Goal: Task Accomplishment & Management: Complete application form

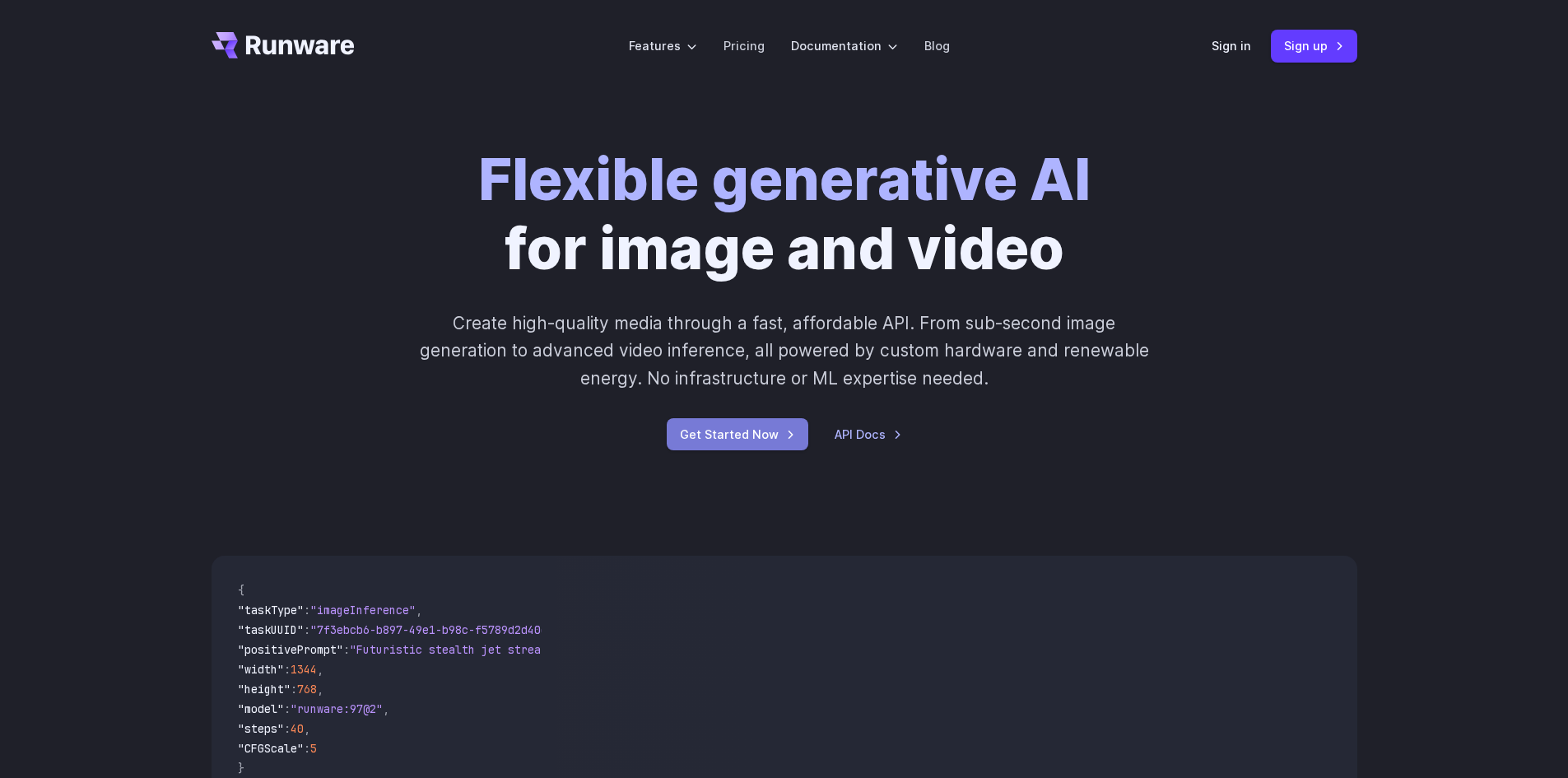
click at [741, 448] on link "Get Started Now" at bounding box center [738, 434] width 142 height 32
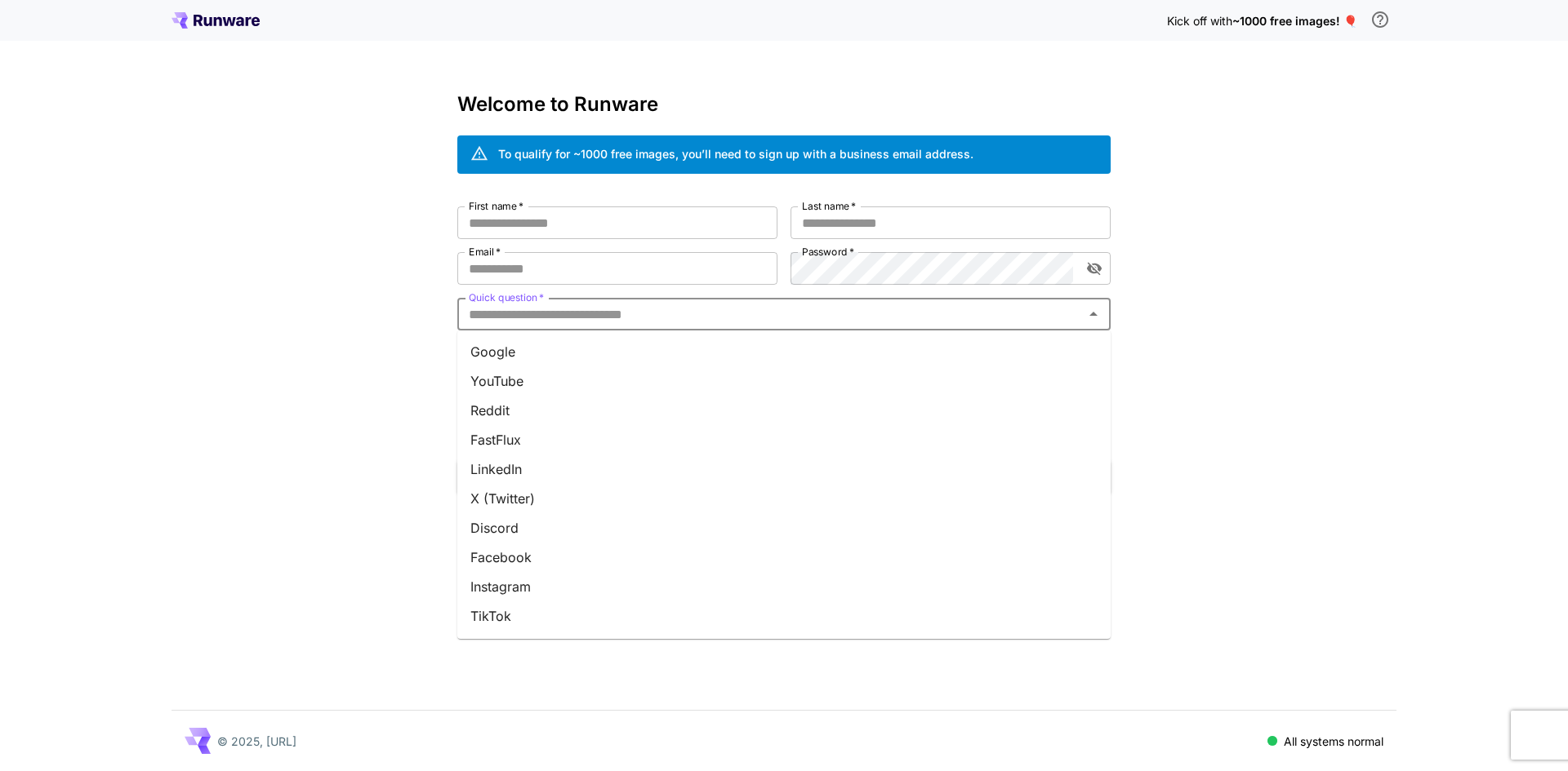
click at [505, 312] on input "Quick question   *" at bounding box center [769, 314] width 616 height 23
click at [508, 381] on li "YouTube" at bounding box center [784, 381] width 653 height 29
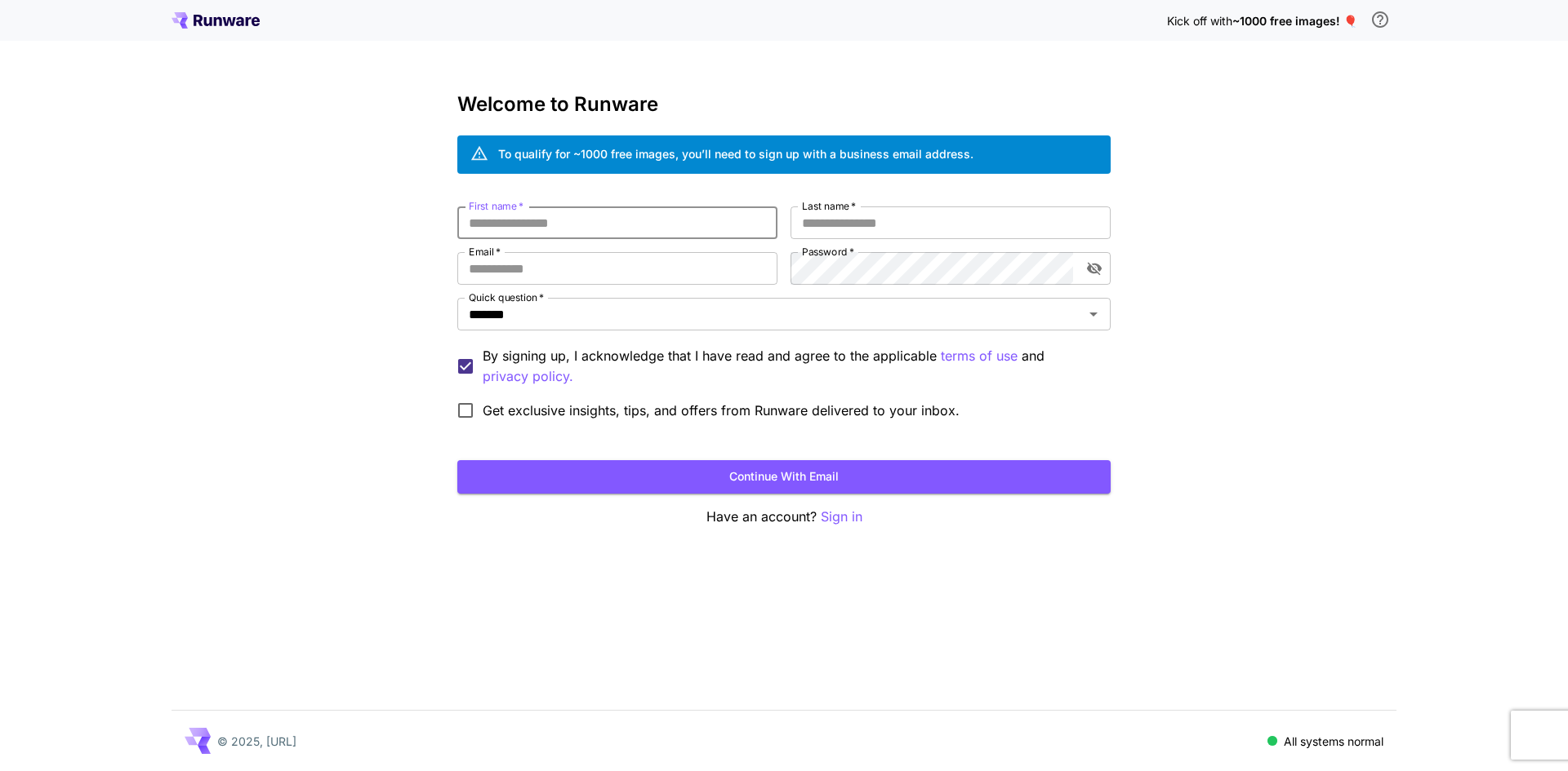
click at [511, 224] on input "First name   *" at bounding box center [617, 223] width 320 height 33
type input "*"
type input "*****"
click at [820, 221] on input "Last name   *" at bounding box center [950, 223] width 320 height 33
type input "**"
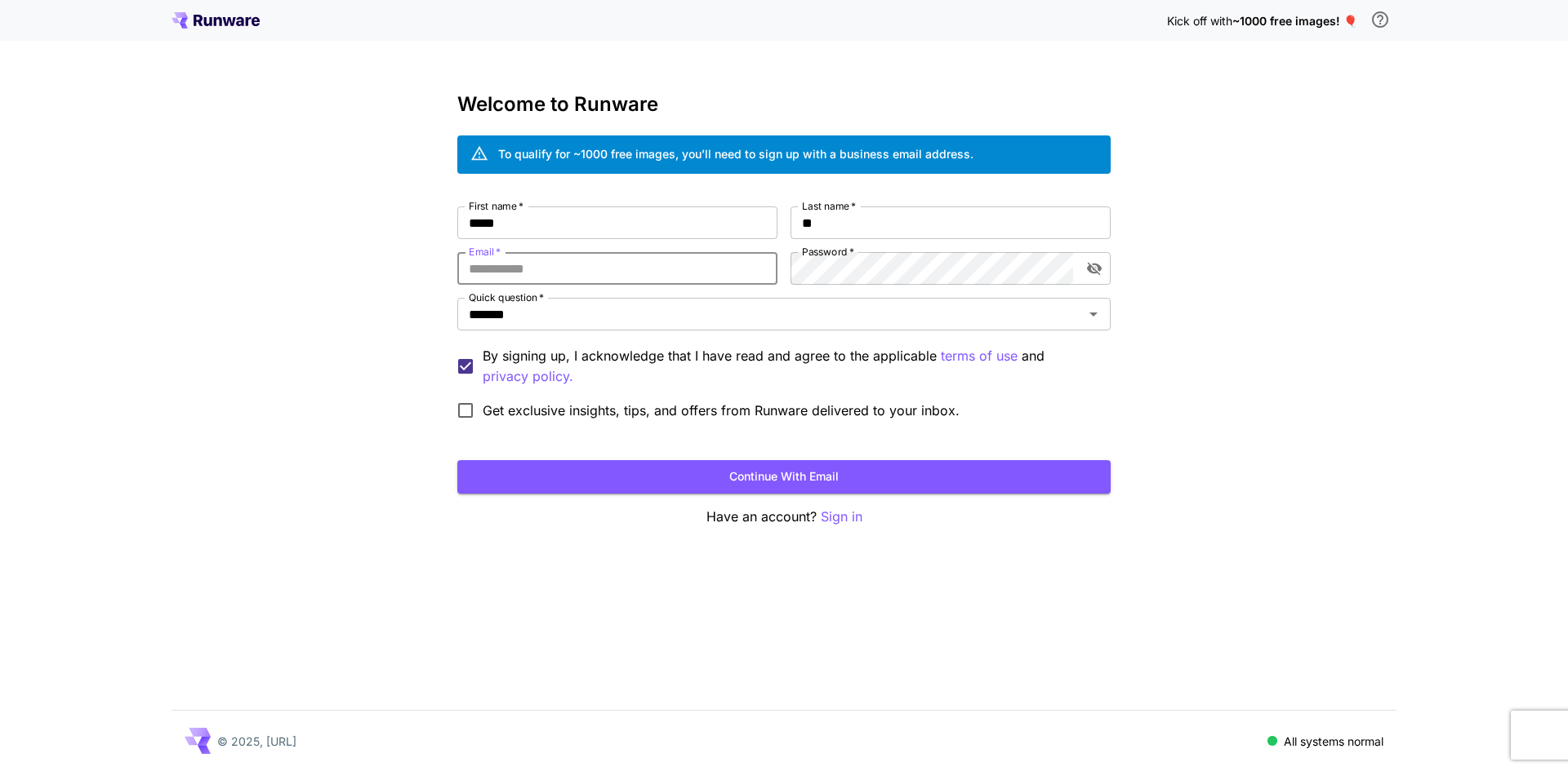
click at [683, 263] on input "Email   *" at bounding box center [617, 268] width 320 height 33
type input "**********"
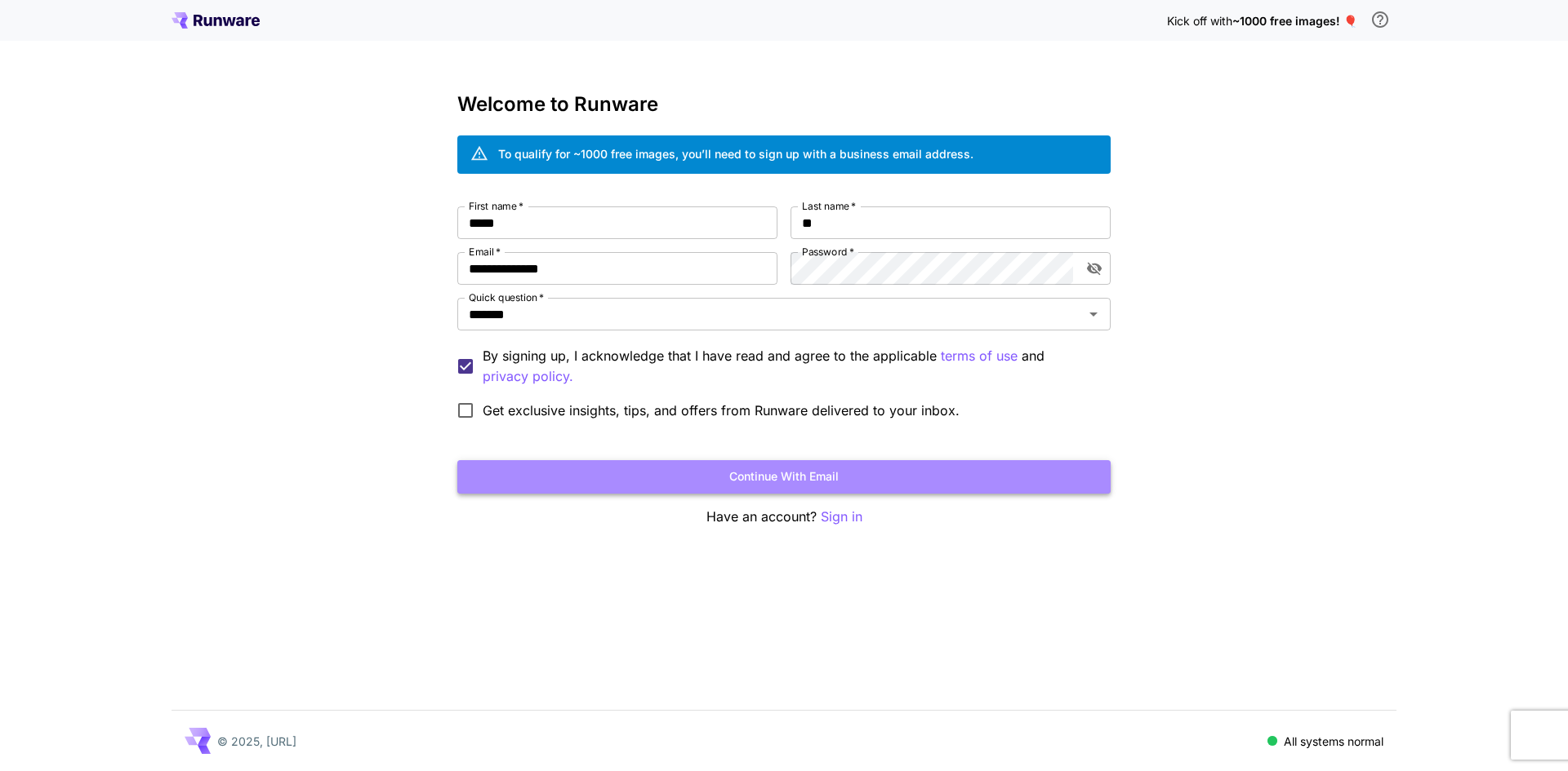
click at [618, 469] on button "Continue with email" at bounding box center [784, 477] width 653 height 34
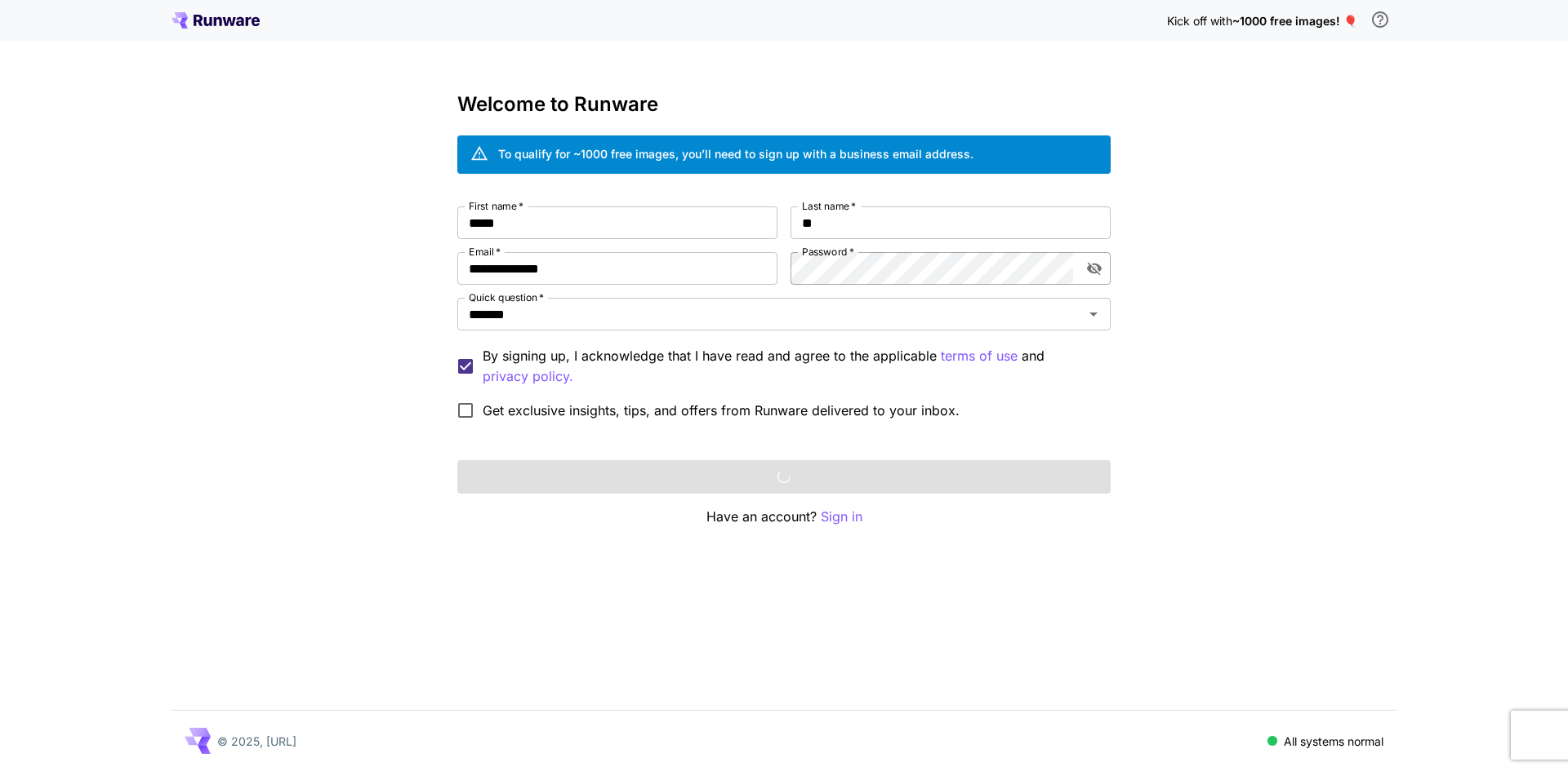
click at [1092, 267] on icon "toggle password visibility" at bounding box center [1094, 269] width 15 height 13
click at [1092, 267] on icon "toggle password visibility" at bounding box center [1094, 269] width 15 height 11
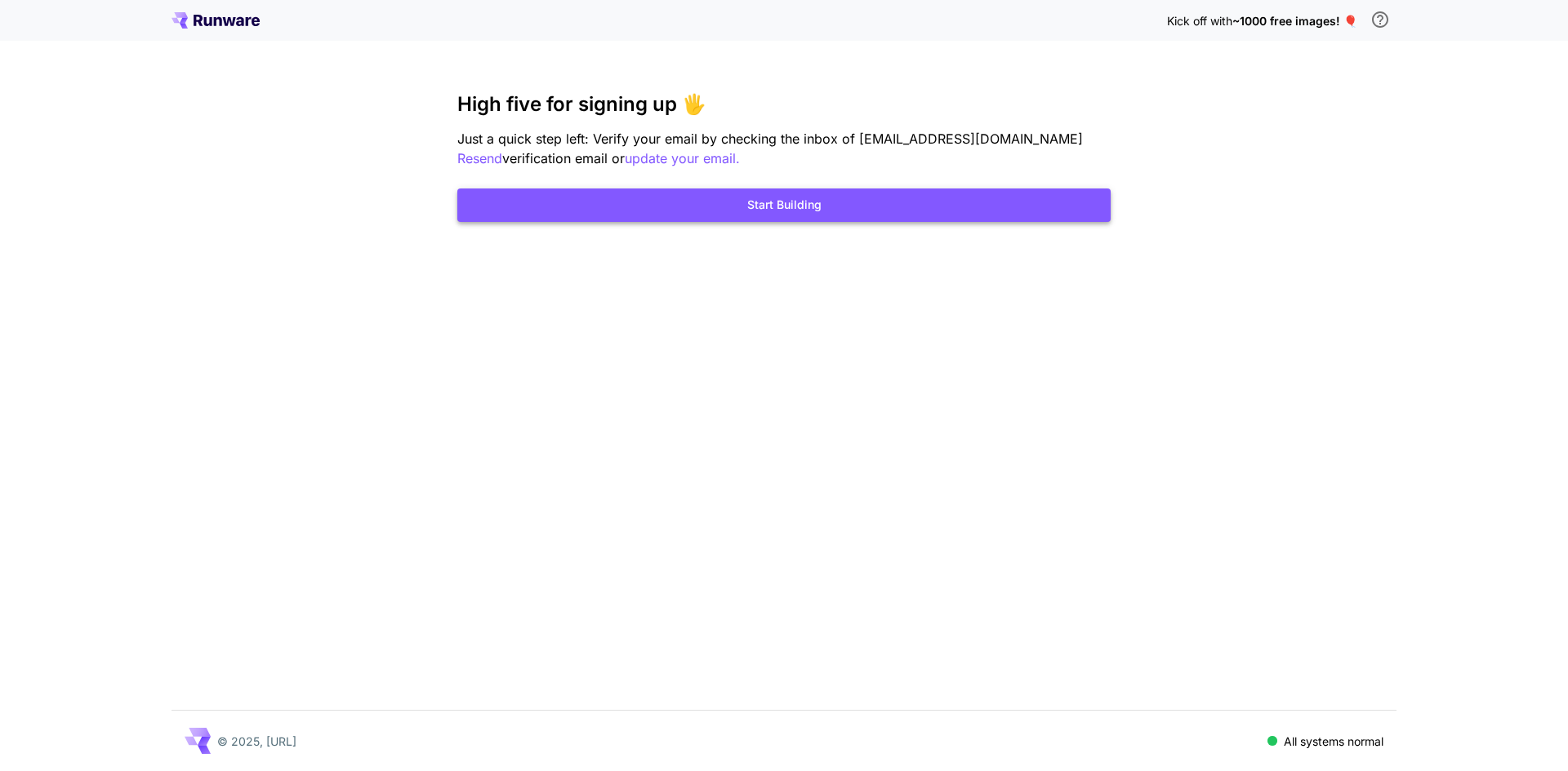
click at [694, 201] on button "Start Building" at bounding box center [784, 205] width 653 height 34
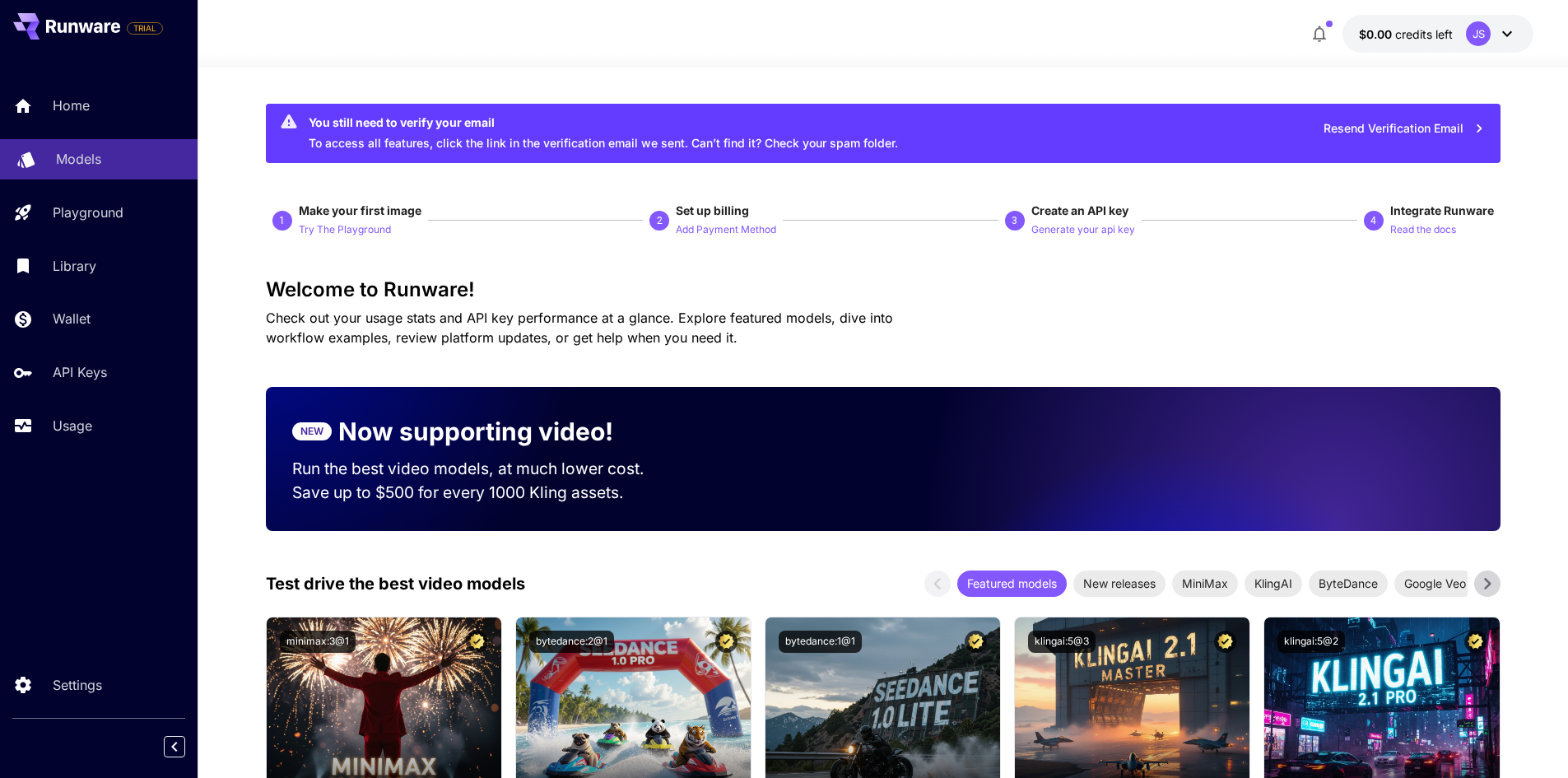
click at [66, 169] on link "Models" at bounding box center [98, 159] width 198 height 41
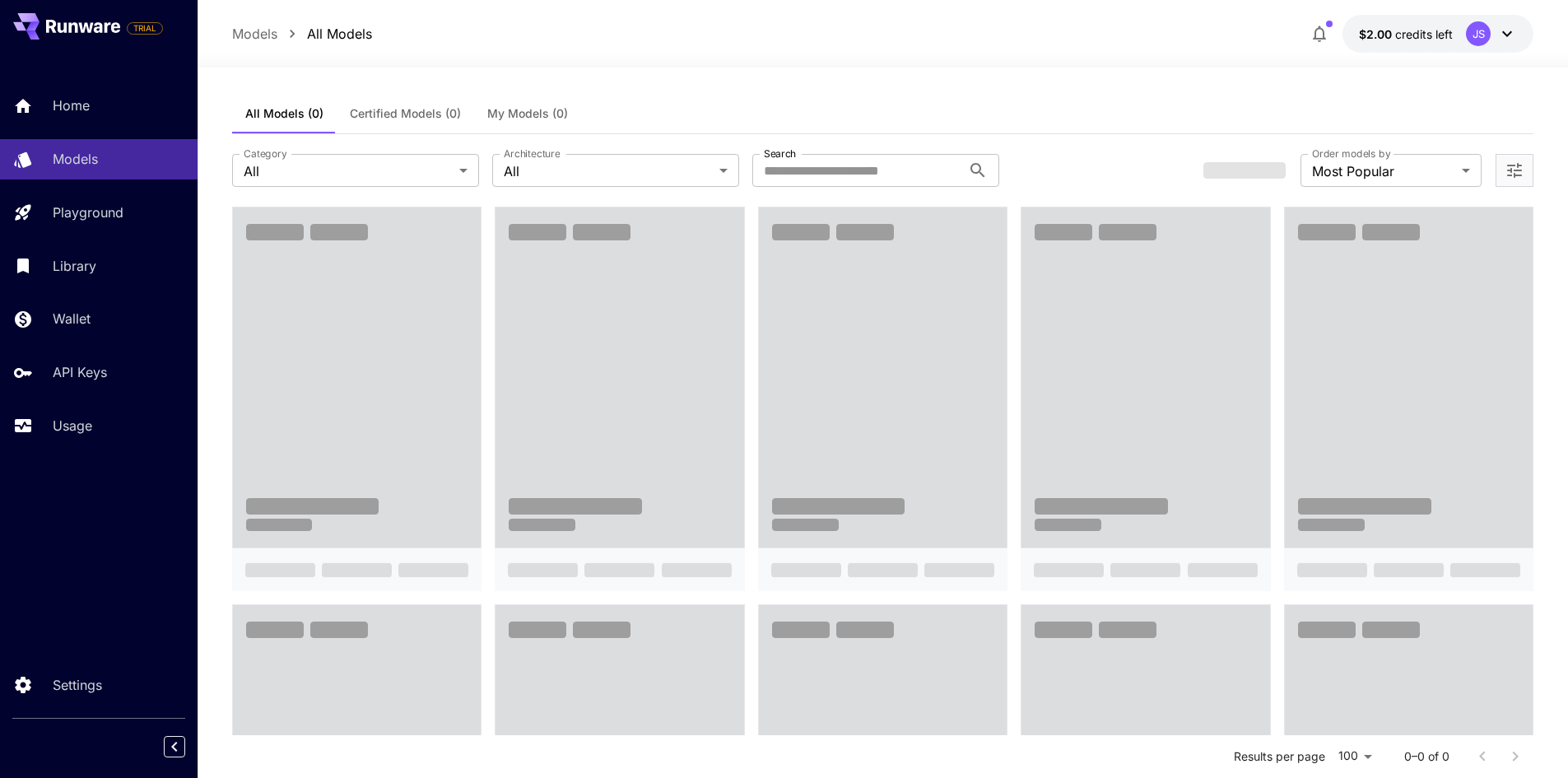
click at [1516, 26] on icon at bounding box center [1506, 33] width 19 height 19
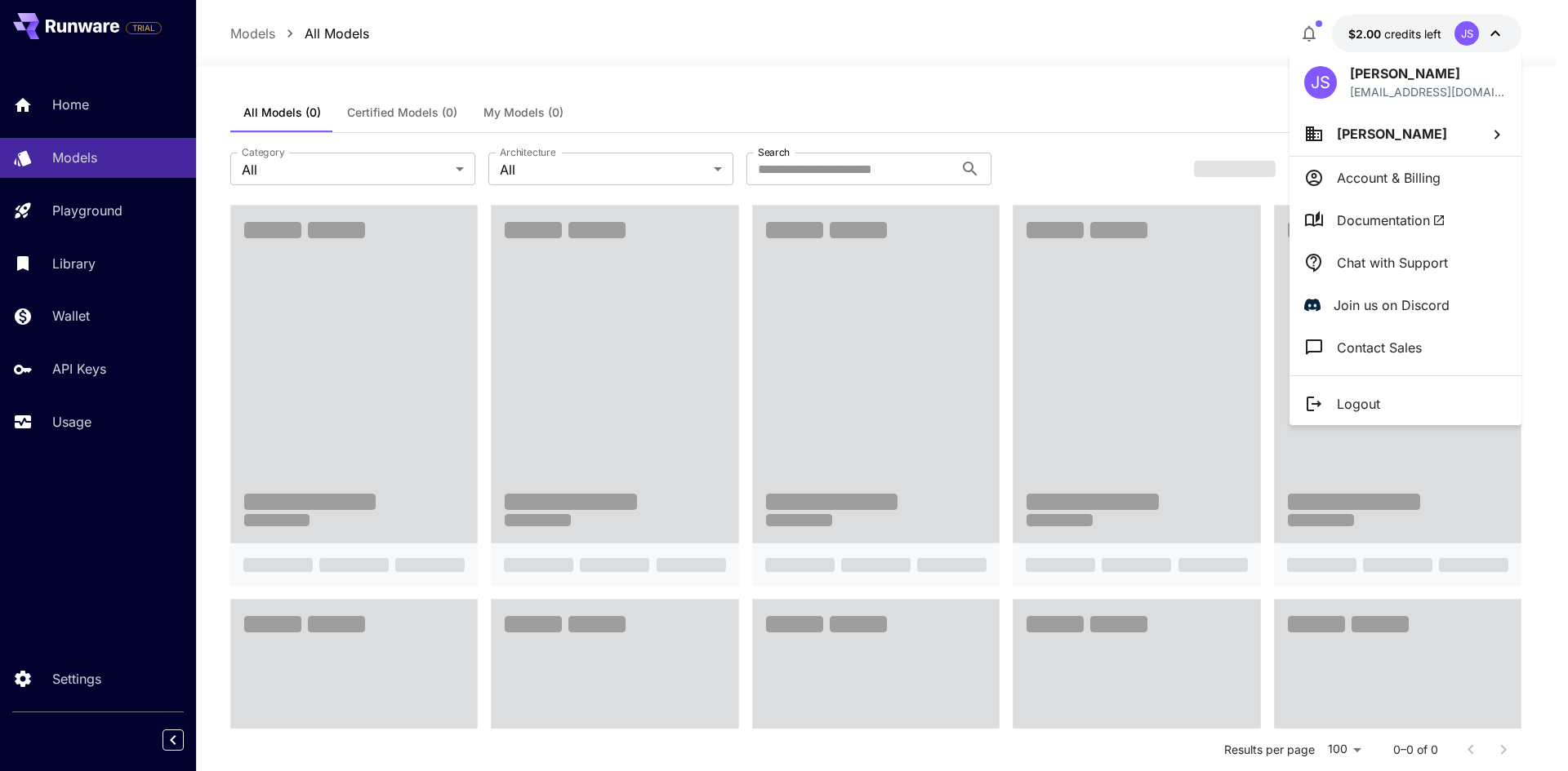
click at [1504, 26] on div at bounding box center [784, 385] width 1568 height 771
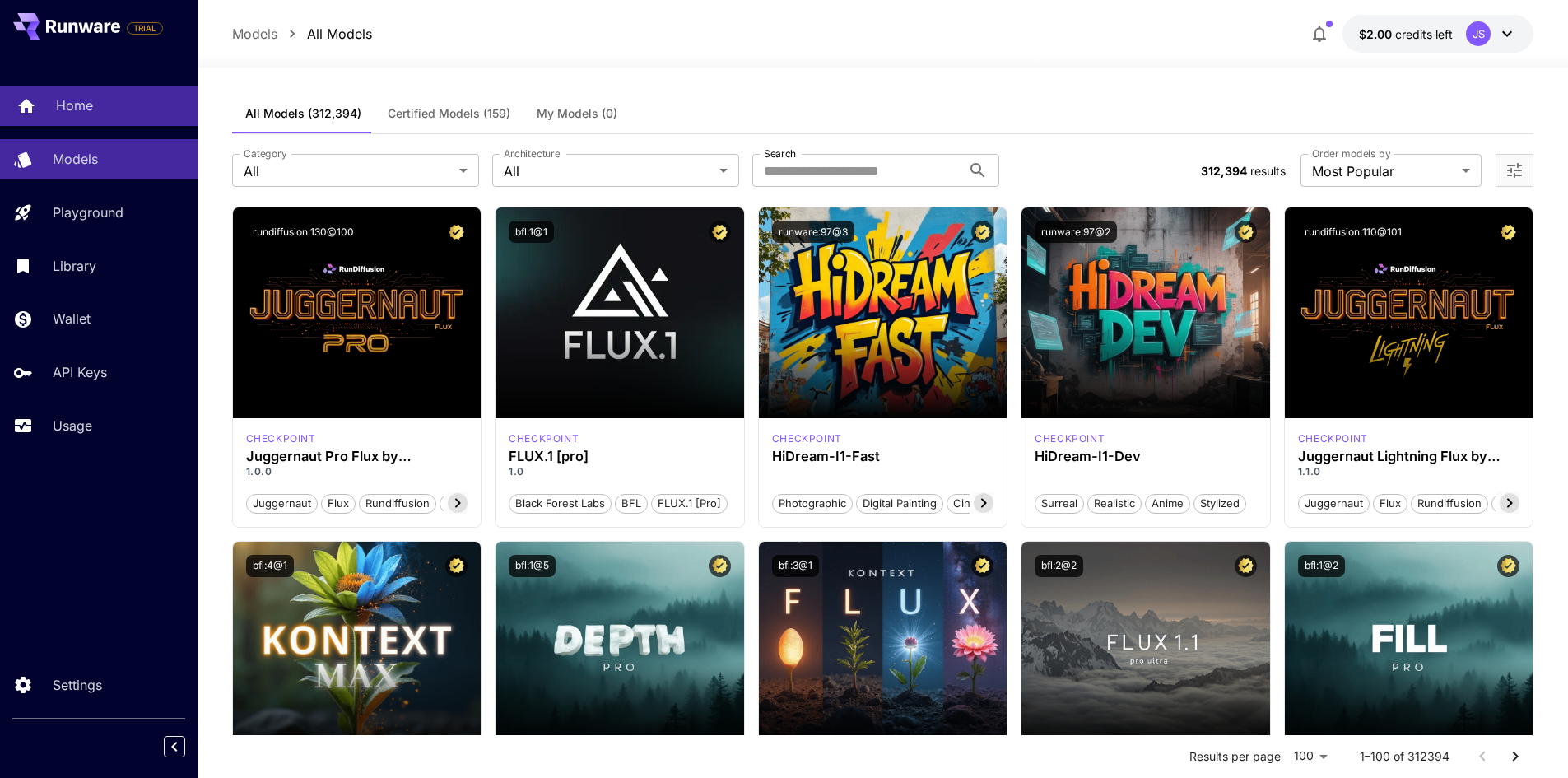
click at [90, 116] on link "Home" at bounding box center [98, 106] width 198 height 41
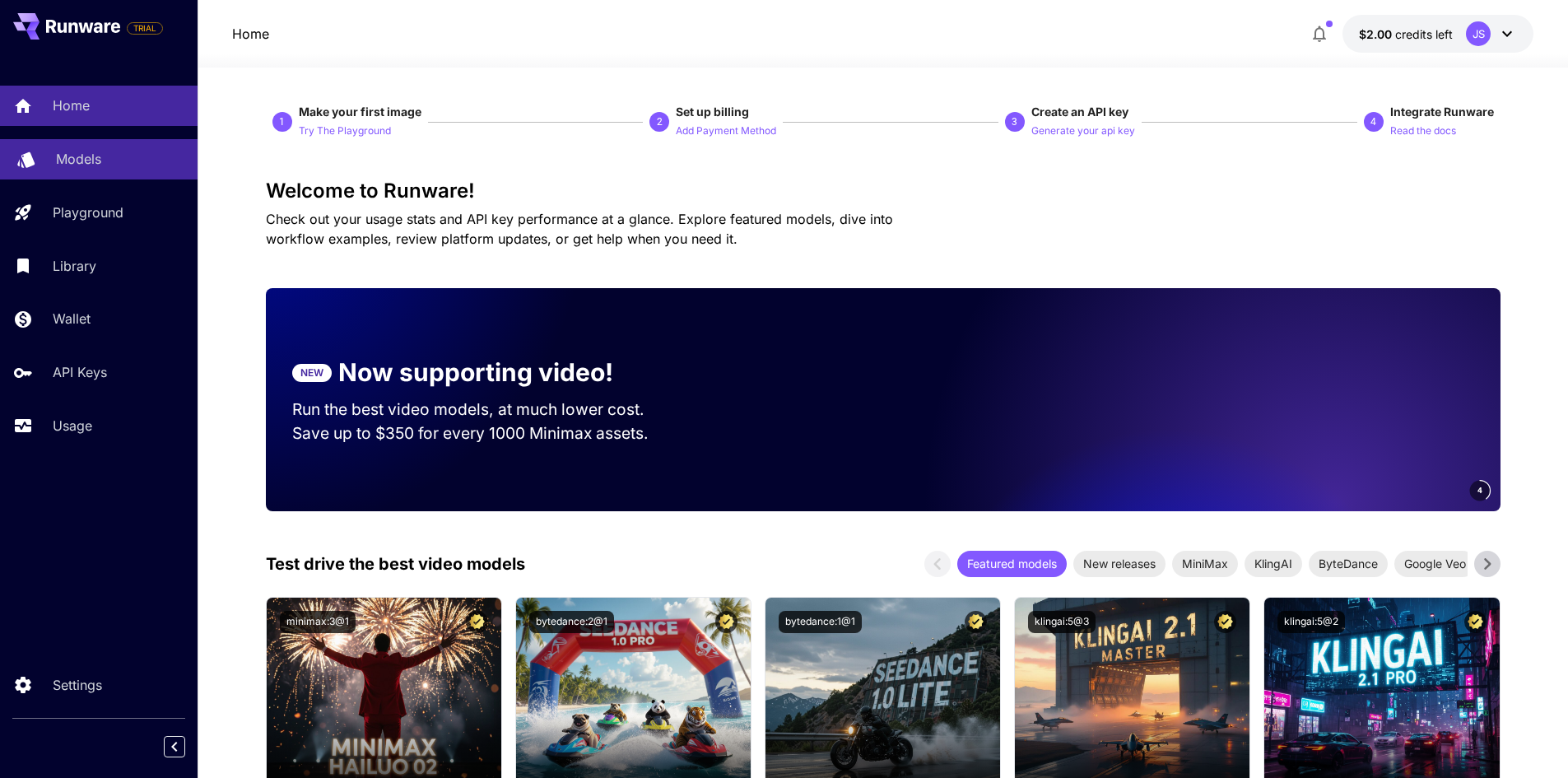
click at [98, 160] on p "Models" at bounding box center [78, 158] width 45 height 19
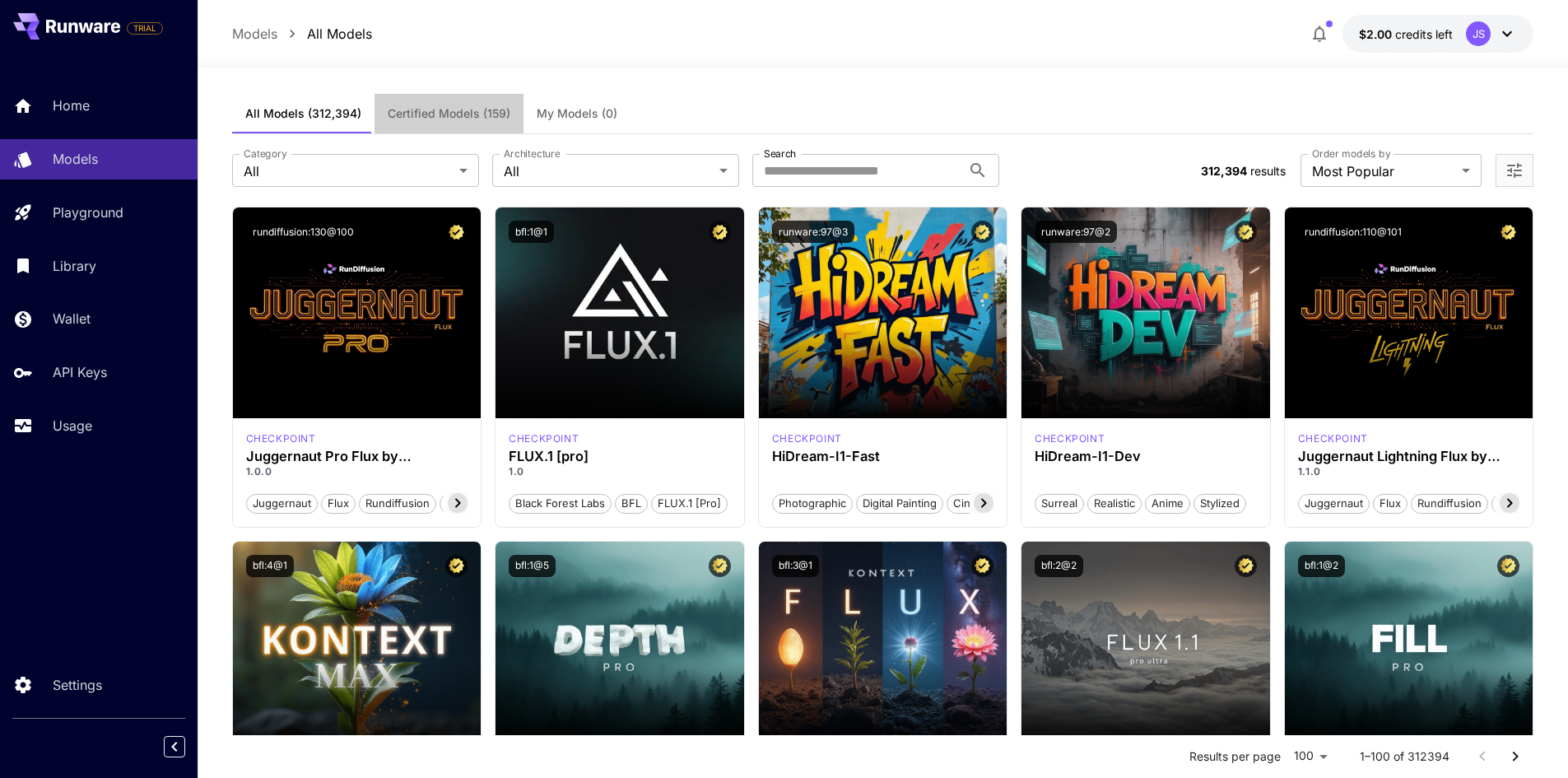
click at [420, 112] on span "Certified Models (159)" at bounding box center [448, 113] width 122 height 15
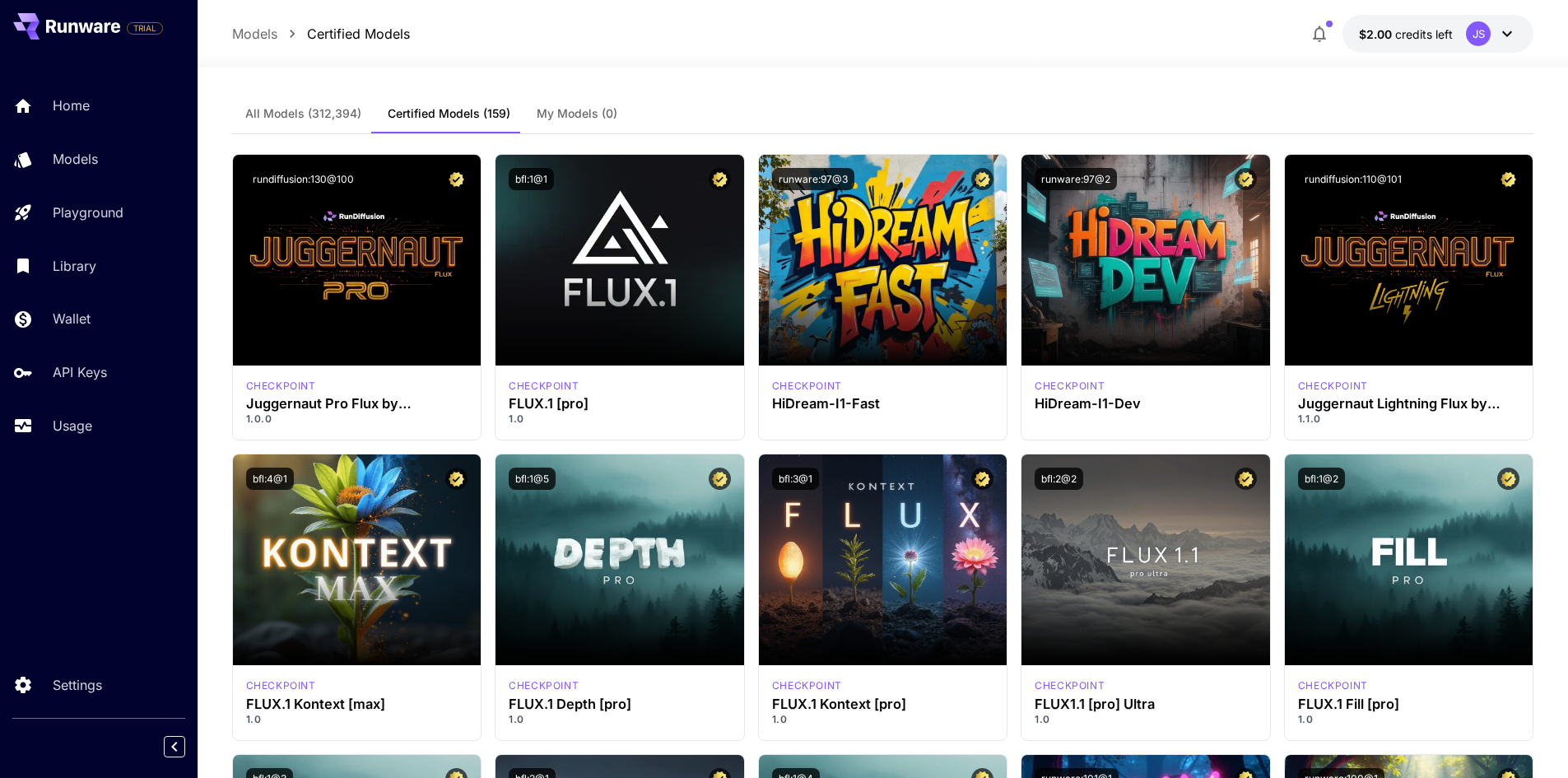
click at [291, 108] on span "All Models (312,394)" at bounding box center [304, 113] width 116 height 15
